Goal: Information Seeking & Learning: Find specific fact

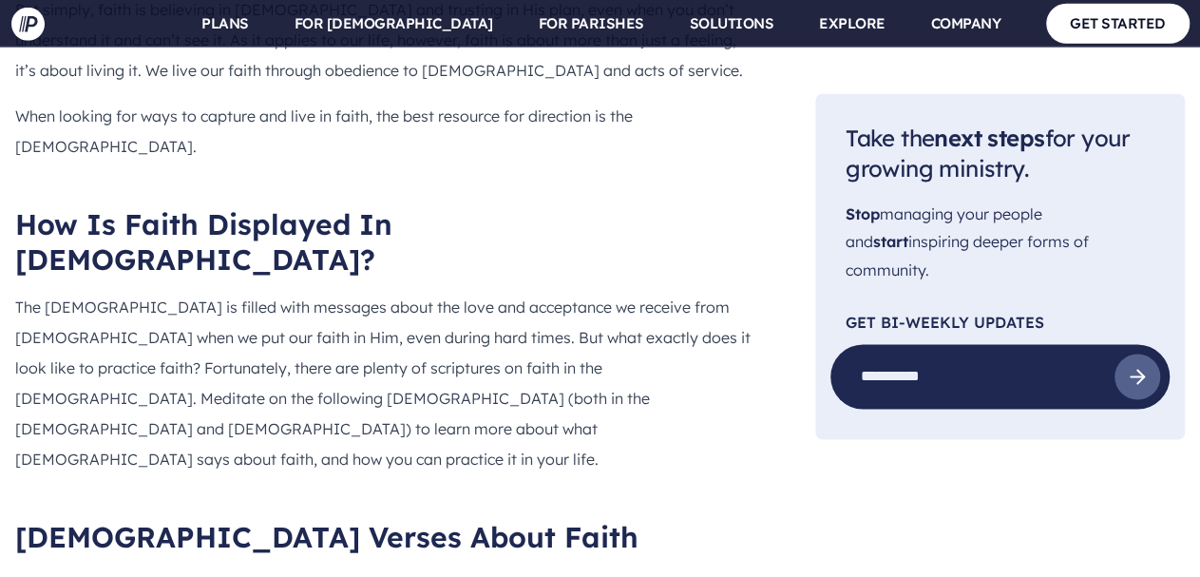
scroll to position [1679, 0]
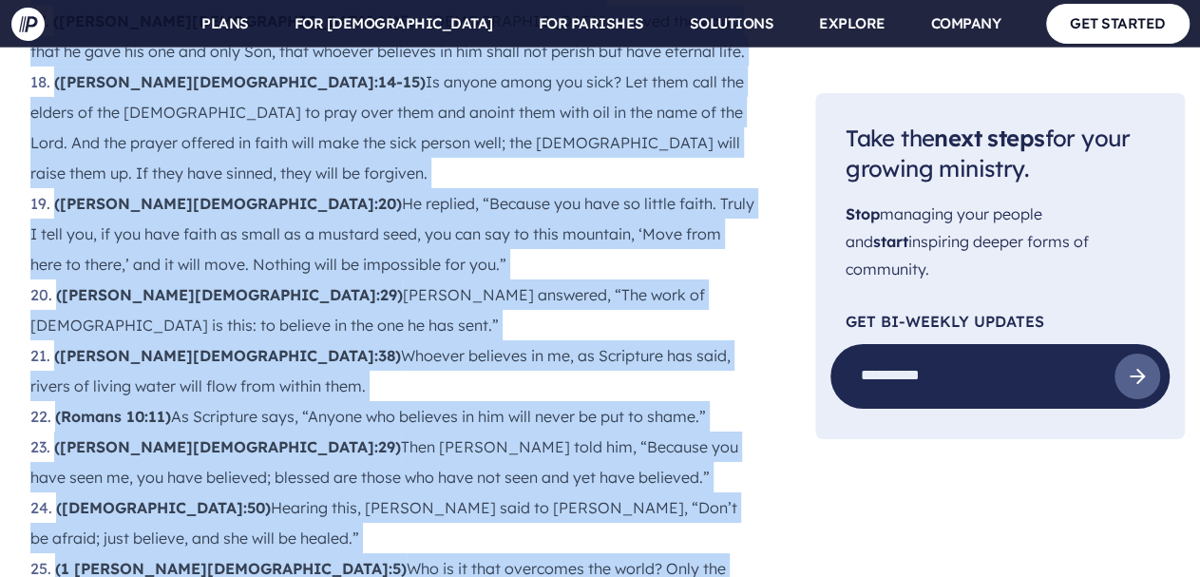
scroll to position [3204, 0]
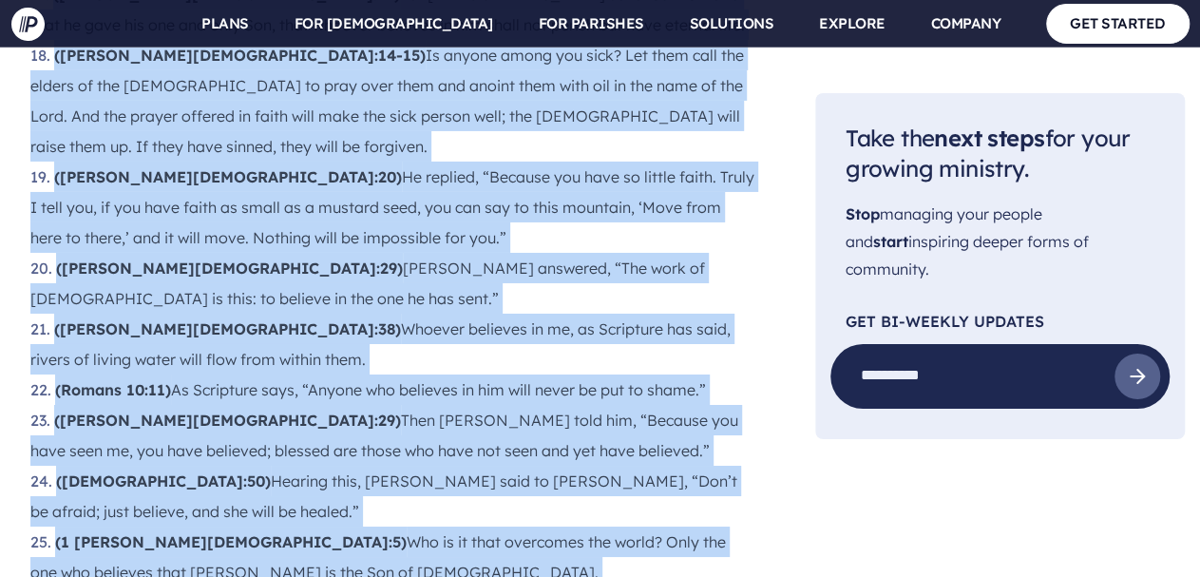
drag, startPoint x: 41, startPoint y: 280, endPoint x: 447, endPoint y: 534, distance: 479.1
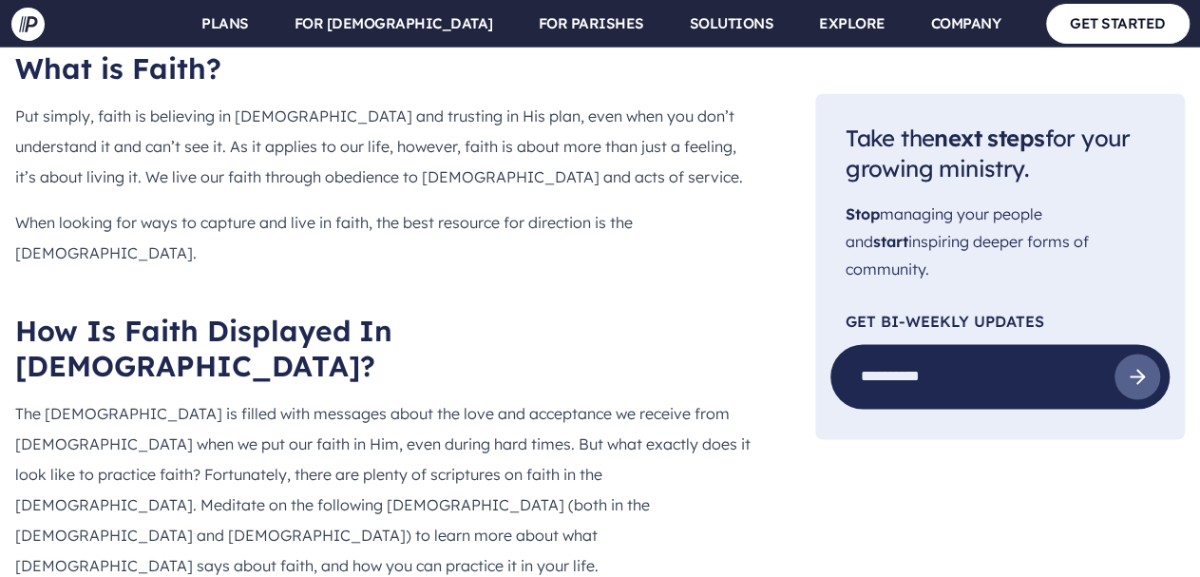
scroll to position [1391, 0]
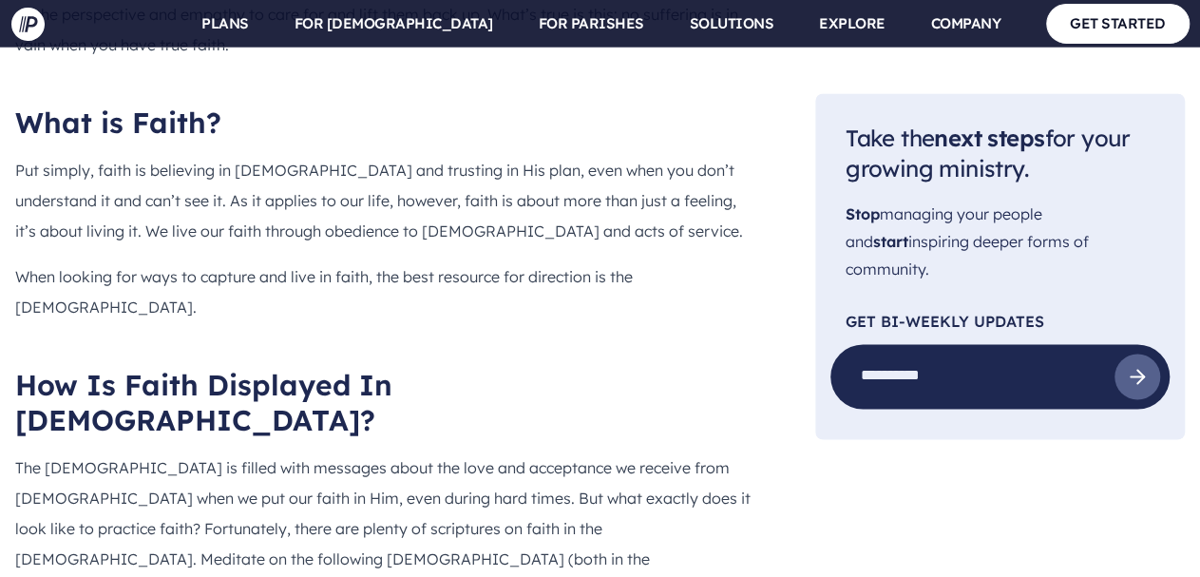
click at [498, 451] on p "The [DEMOGRAPHIC_DATA] is filled with messages about the love and acceptance we…" at bounding box center [384, 542] width 739 height 182
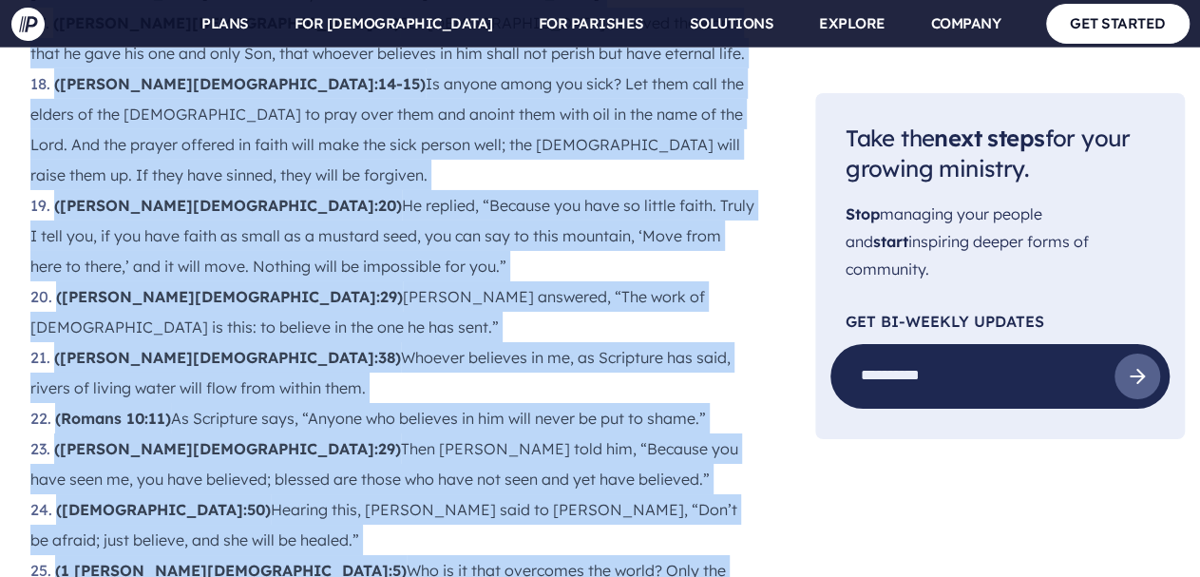
scroll to position [3193, 0]
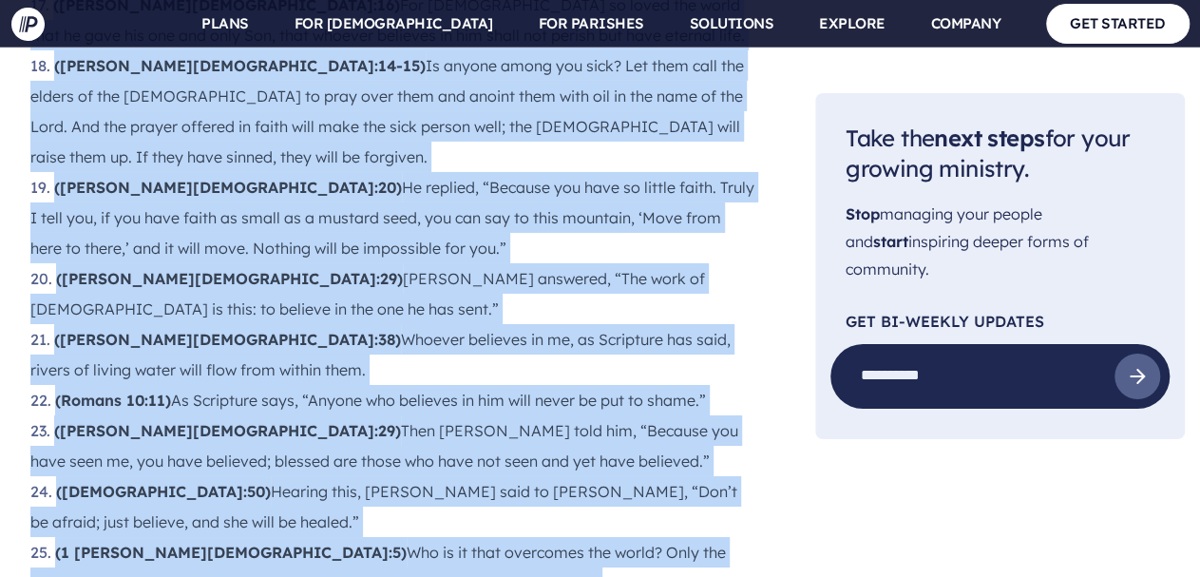
drag, startPoint x: 12, startPoint y: 319, endPoint x: 498, endPoint y: 497, distance: 516.8
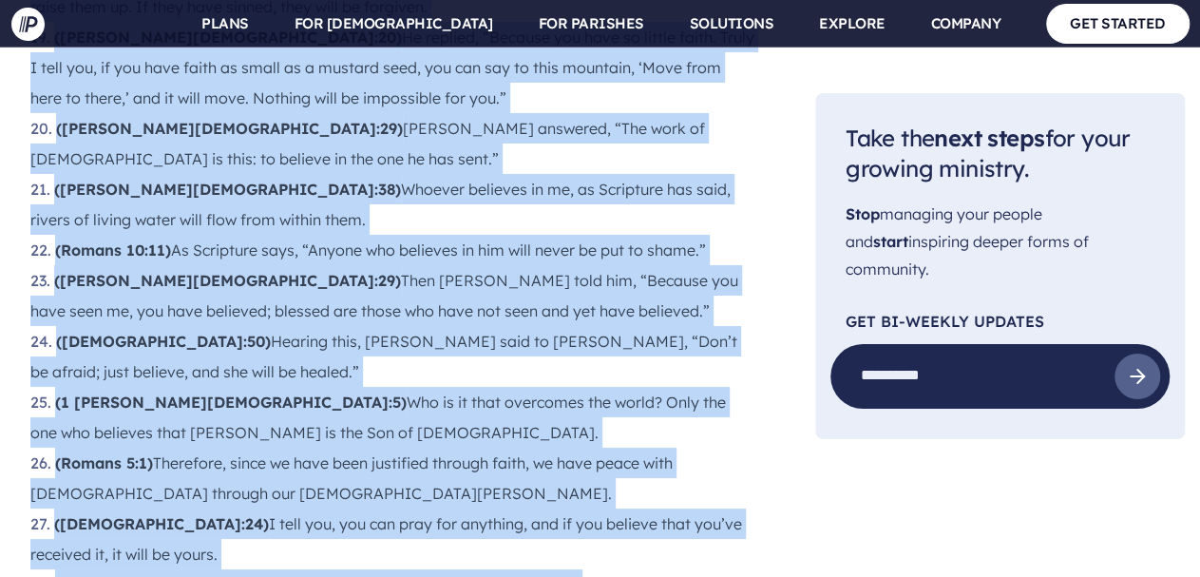
scroll to position [3353, 0]
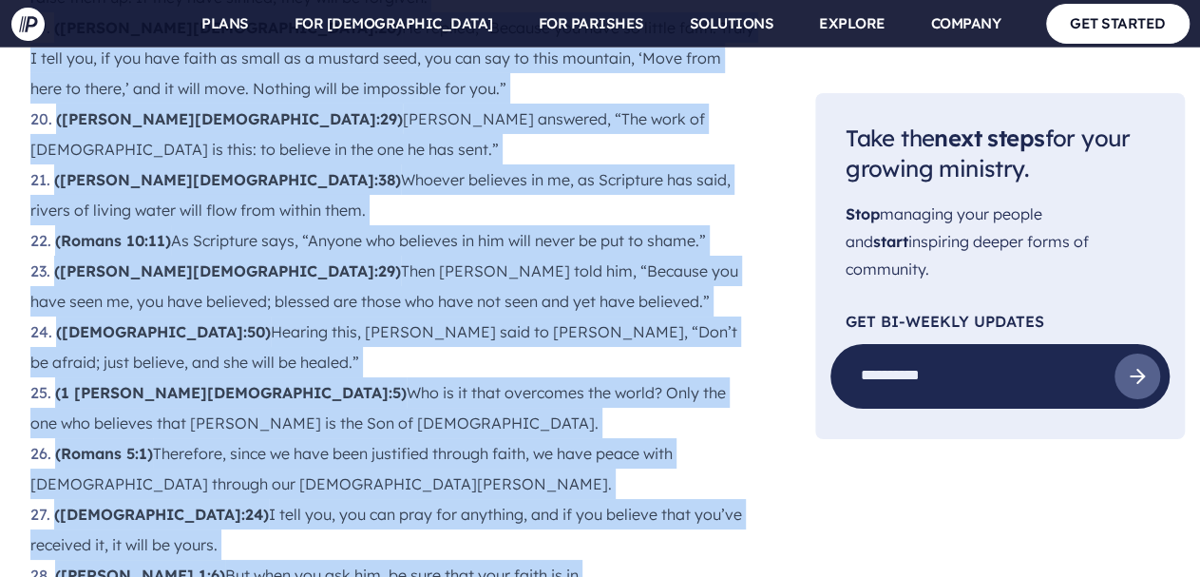
drag, startPoint x: 34, startPoint y: 135, endPoint x: 531, endPoint y: 380, distance: 553.9
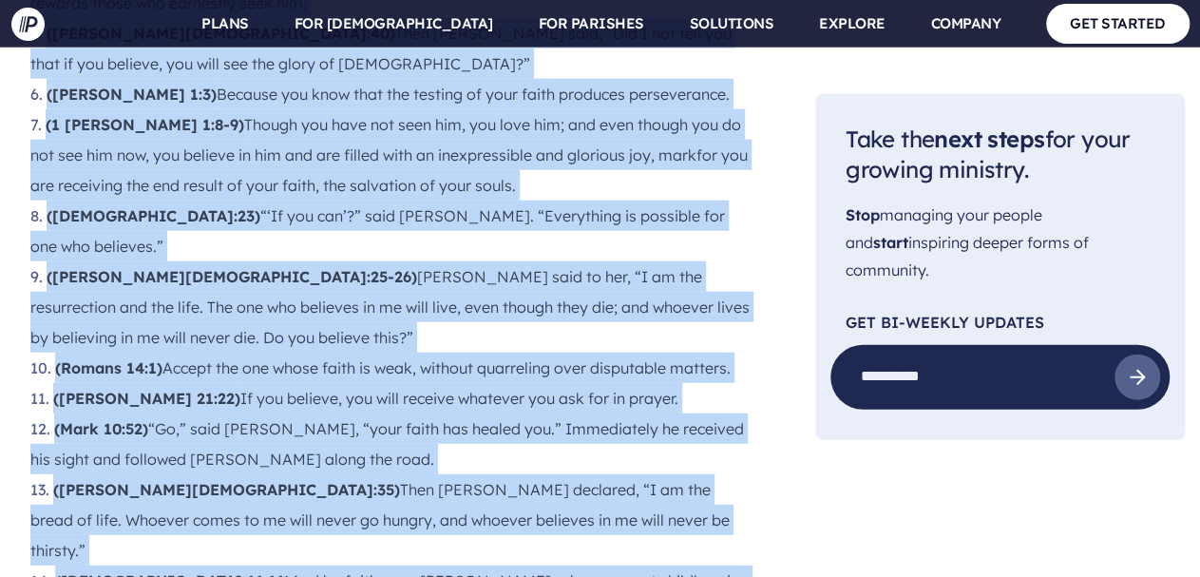
scroll to position [2384, 0]
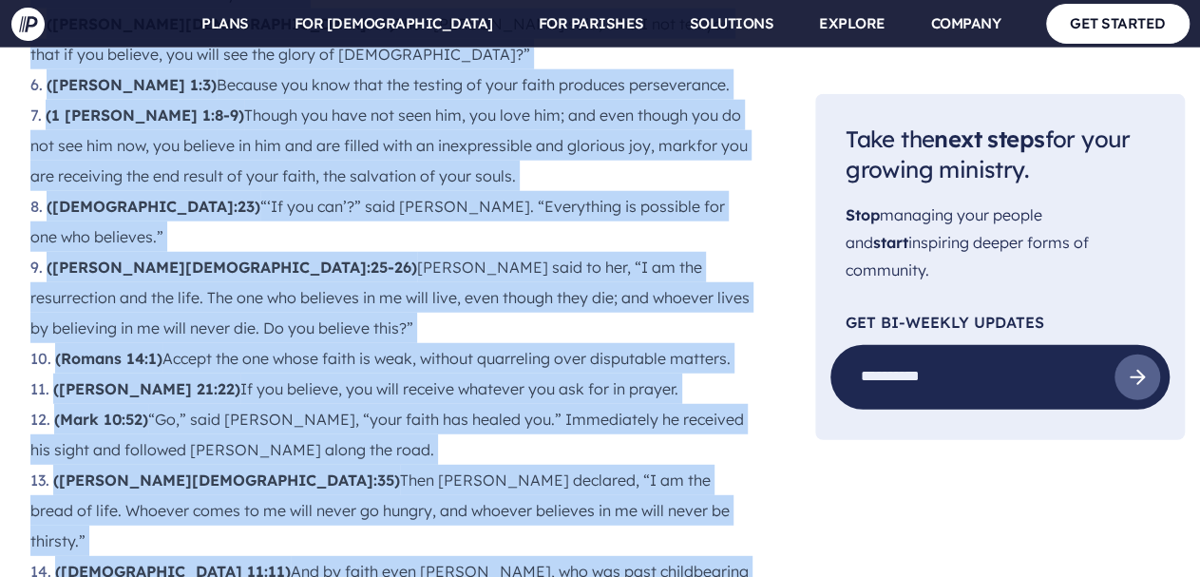
drag, startPoint x: 45, startPoint y: 160, endPoint x: 498, endPoint y: 573, distance: 613.2
click at [498, 573] on div "Are you looking for some great [DEMOGRAPHIC_DATA] verses about faith? For many …" at bounding box center [384, 278] width 739 height 3084
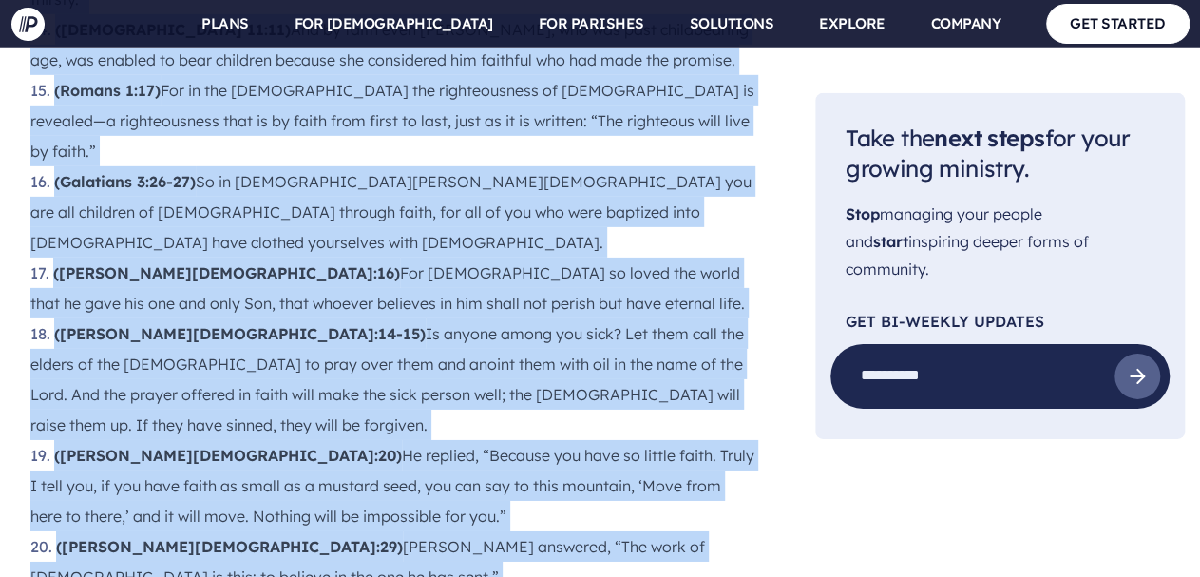
scroll to position [2952, 0]
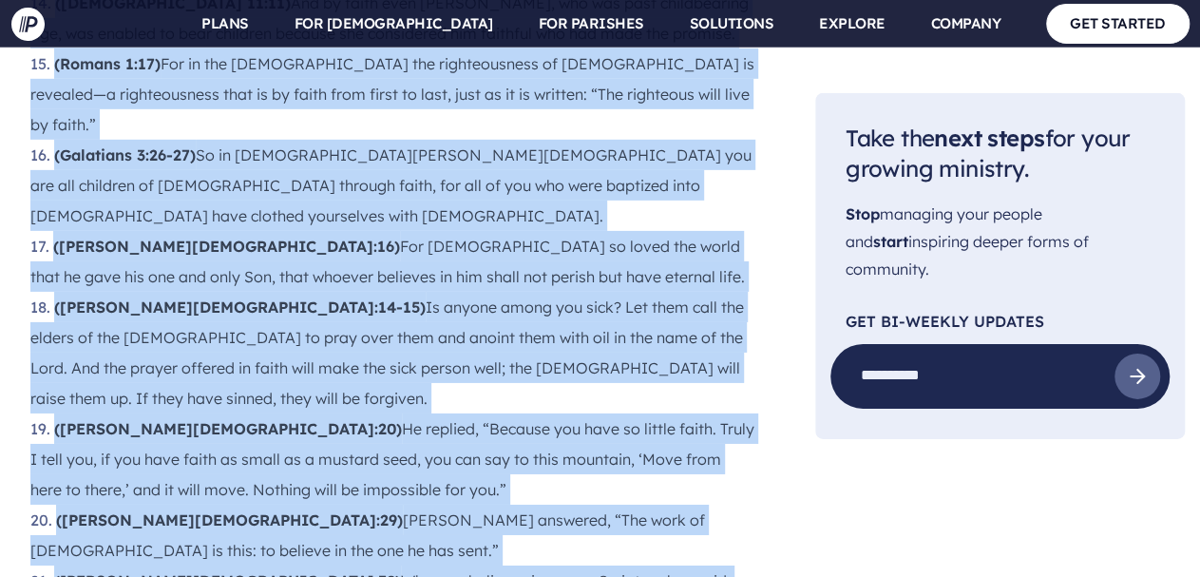
drag, startPoint x: 16, startPoint y: 117, endPoint x: 504, endPoint y: 577, distance: 670.6
copy div "Lorem Ipsumd Sitam Conse (Adipisc 58:3) Eli seddo ei temporinci ut labo et dolo…"
